Goal: Navigation & Orientation: Find specific page/section

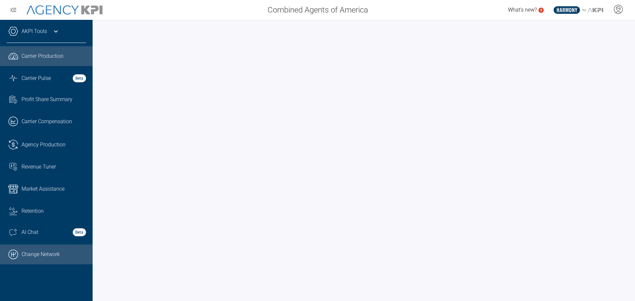
click at [25, 250] on link ".cls-1{fill:none;stroke:#000;stroke-linecap:round;stroke-linejoin:round;stroke-…" at bounding box center [46, 255] width 93 height 20
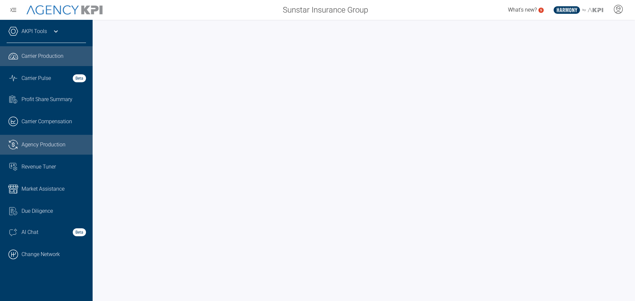
click at [37, 145] on span "Agency Production" at bounding box center [44, 145] width 44 height 8
click at [30, 146] on span "Agency Production" at bounding box center [44, 145] width 44 height 8
click at [32, 148] on span "Agency Production" at bounding box center [44, 145] width 44 height 8
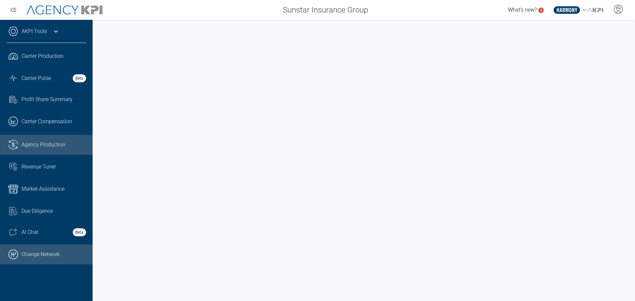
click at [33, 255] on link ".cls-1{fill:none;stroke:#000;stroke-linecap:round;stroke-linejoin:round;stroke-…" at bounding box center [46, 255] width 93 height 20
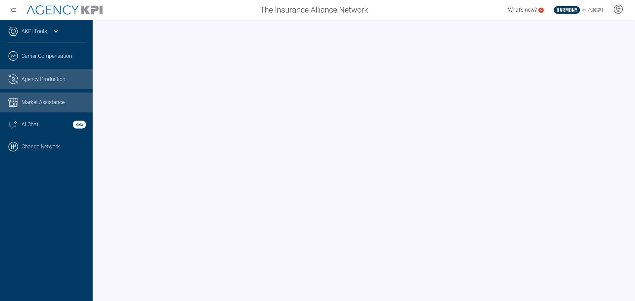
click at [36, 77] on span "Agency Production" at bounding box center [44, 79] width 44 height 8
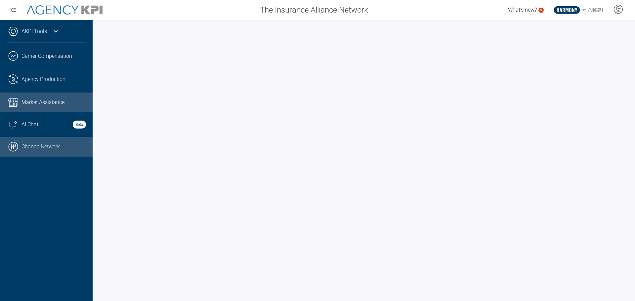
click at [23, 151] on link ".cls-1{fill:none;stroke:#000;stroke-linecap:round;stroke-linejoin:round;stroke-…" at bounding box center [46, 147] width 93 height 20
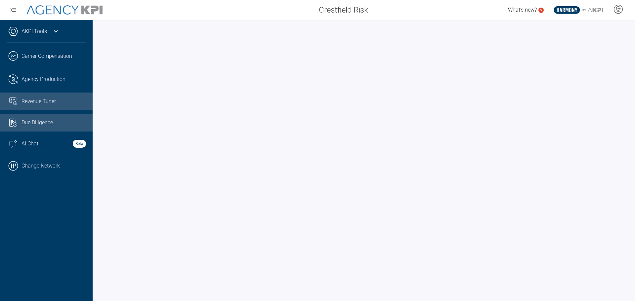
click at [40, 98] on span "Revenue Tuner" at bounding box center [39, 102] width 34 height 8
click at [35, 123] on span "Due Diligence" at bounding box center [37, 123] width 31 height 8
click at [34, 101] on span "Revenue Tuner" at bounding box center [39, 102] width 34 height 8
